Goal: Information Seeking & Learning: Get advice/opinions

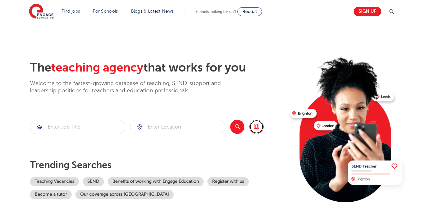
click at [256, 125] on link "Browse all Jobs" at bounding box center [256, 127] width 14 height 14
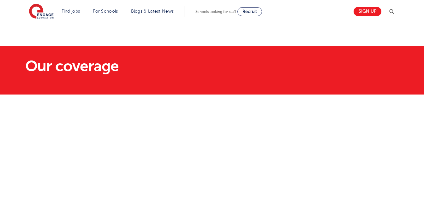
click at [394, 10] on img at bounding box center [392, 12] width 8 height 8
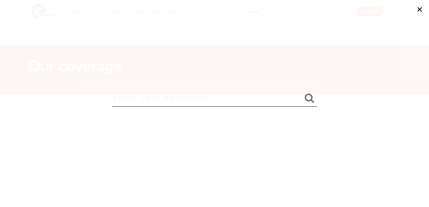
click at [119, 100] on input "search" at bounding box center [214, 96] width 205 height 21
type input "Reviews"
click at [308, 99] on icon "submit" at bounding box center [309, 98] width 9 height 10
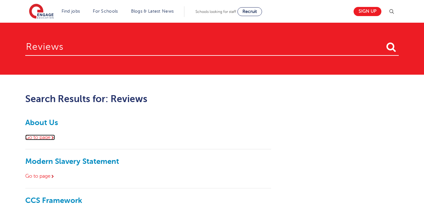
click at [54, 138] on icon at bounding box center [52, 137] width 3 height 3
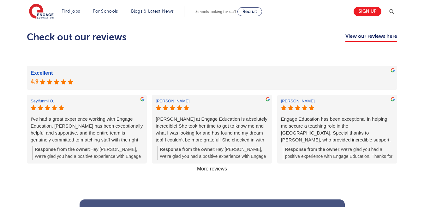
scroll to position [648, 0]
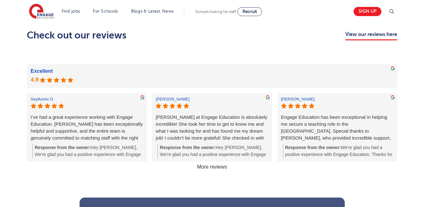
click at [216, 162] on link "More reviews" at bounding box center [211, 167] width 35 height 11
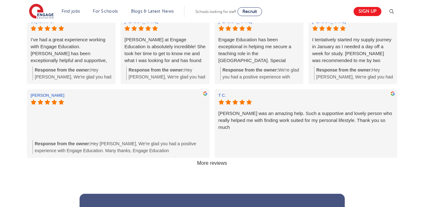
scroll to position [726, 0]
click at [210, 158] on link "More reviews" at bounding box center [211, 163] width 35 height 11
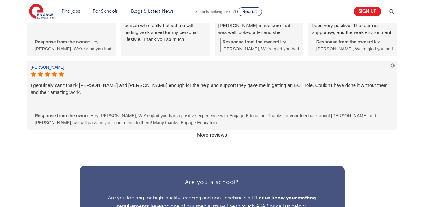
scroll to position [830, 0]
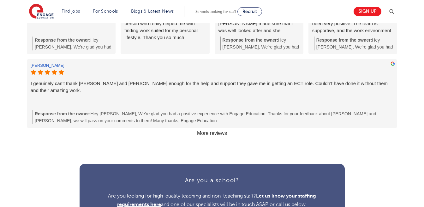
click at [205, 128] on link "More reviews" at bounding box center [211, 133] width 35 height 11
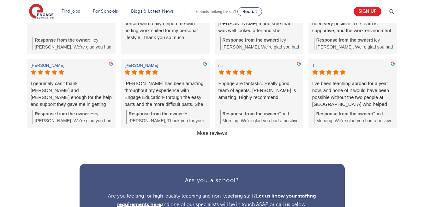
click at [205, 128] on link "More reviews" at bounding box center [211, 133] width 35 height 11
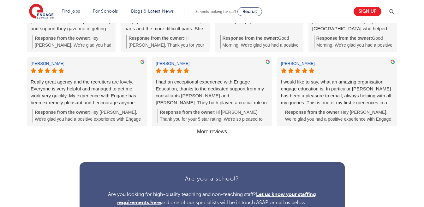
scroll to position [907, 0]
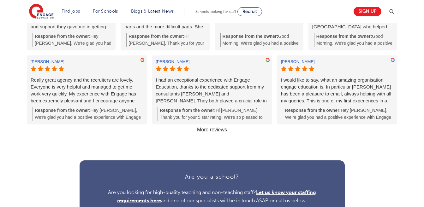
click at [205, 125] on link "More reviews" at bounding box center [211, 130] width 35 height 11
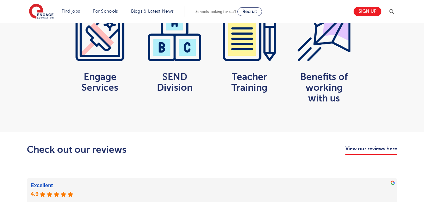
scroll to position [507, 0]
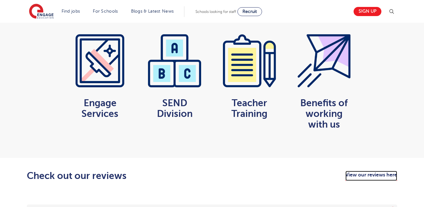
click at [375, 171] on link "View our reviews here" at bounding box center [371, 176] width 52 height 10
